Goal: Check status: Check status

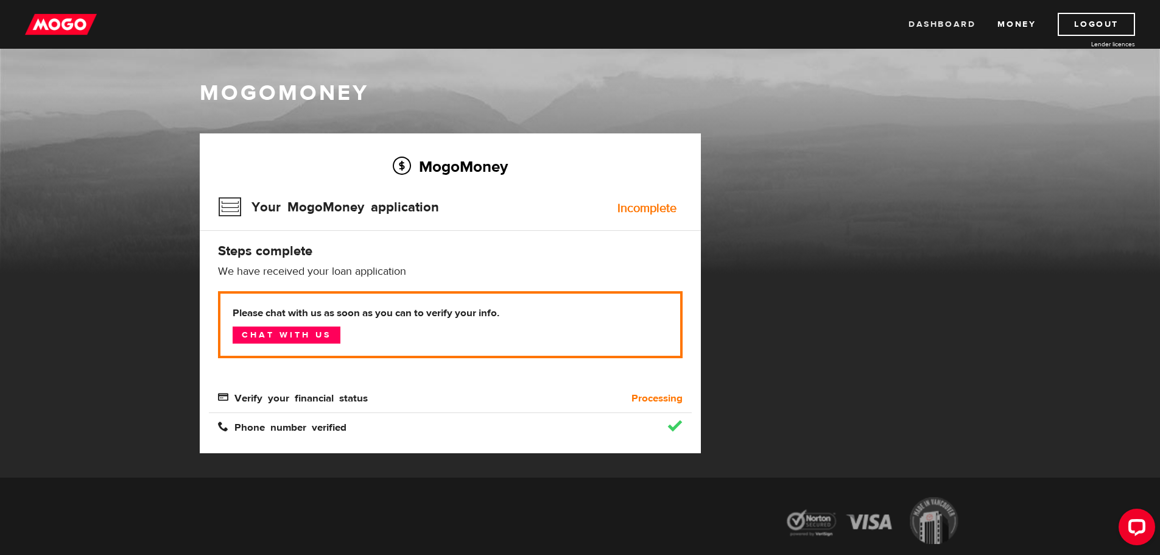
click at [946, 21] on link "Dashboard" at bounding box center [941, 24] width 67 height 23
click at [60, 33] on img at bounding box center [61, 24] width 72 height 23
click at [273, 391] on div "Verify your financial status" at bounding box center [390, 398] width 362 height 15
click at [225, 395] on span "Verify your financial status" at bounding box center [293, 397] width 150 height 10
drag, startPoint x: 202, startPoint y: 395, endPoint x: 456, endPoint y: 404, distance: 254.7
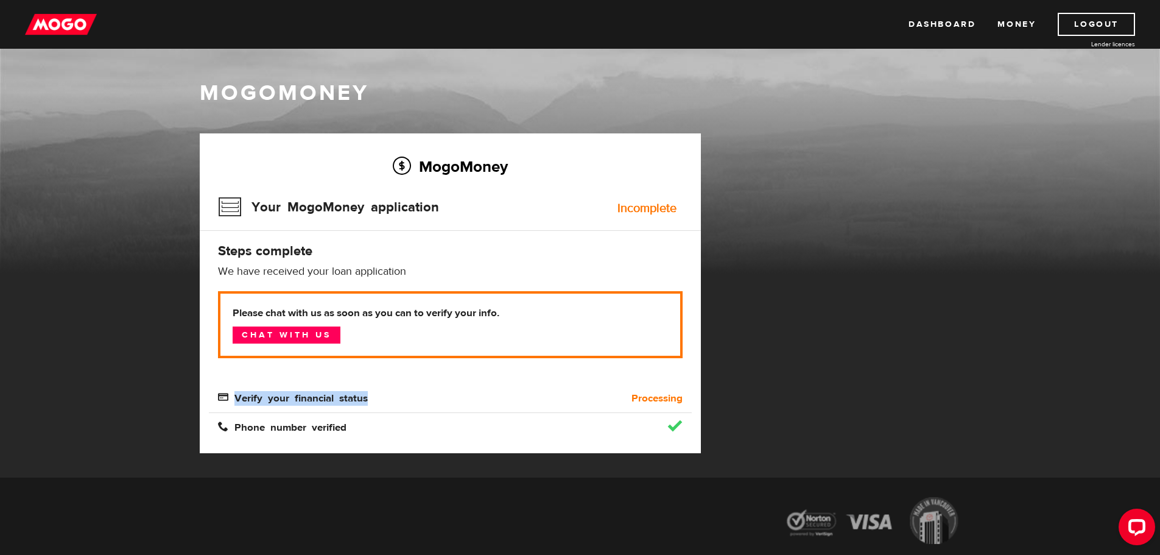
click at [456, 404] on div "MogoMoney Your MogoMoney application Incomplete Steps complete We have received…" at bounding box center [450, 293] width 501 height 320
click at [637, 401] on b "Processing" at bounding box center [656, 398] width 51 height 15
